Goal: Check status

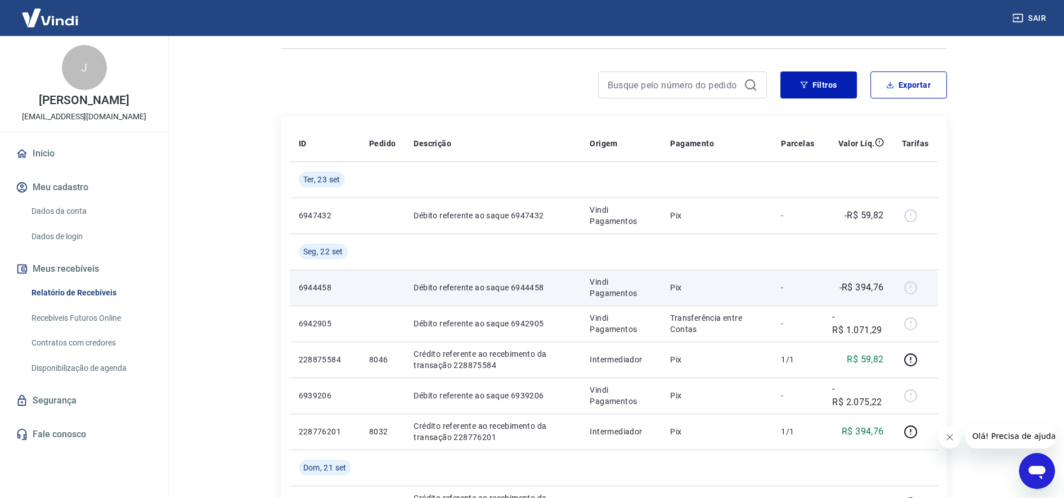
scroll to position [70, 0]
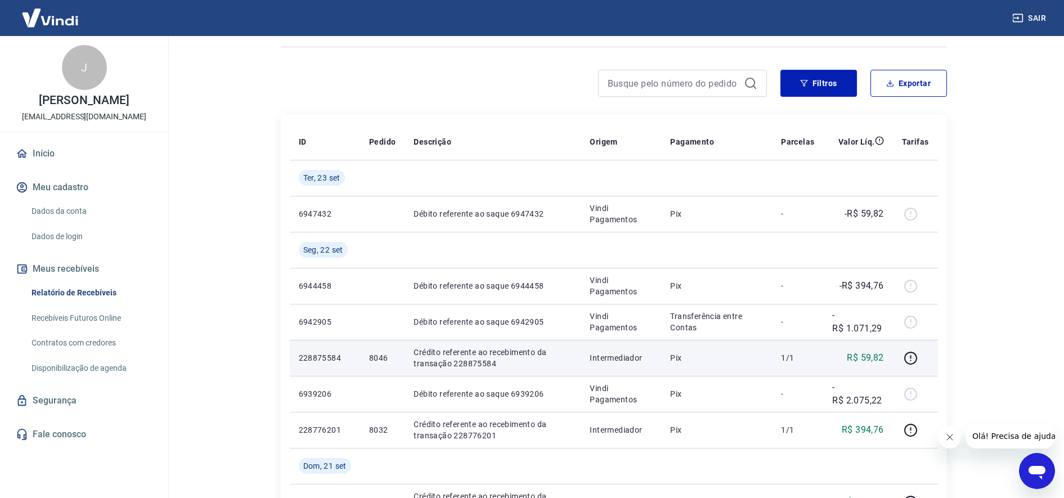
click at [476, 362] on p "Crédito referente ao recebimento da transação 228875584" at bounding box center [493, 358] width 158 height 23
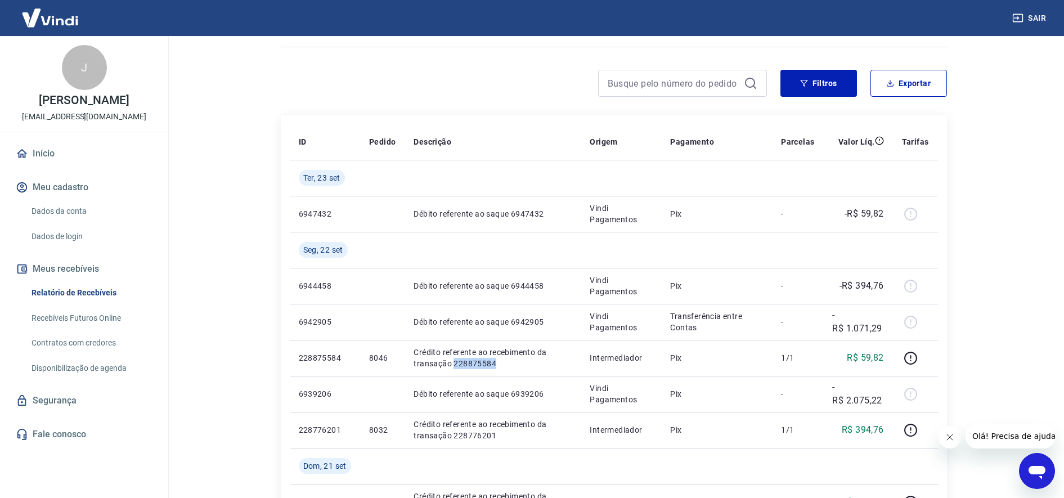
copy p "228875584"
